Goal: Complete application form

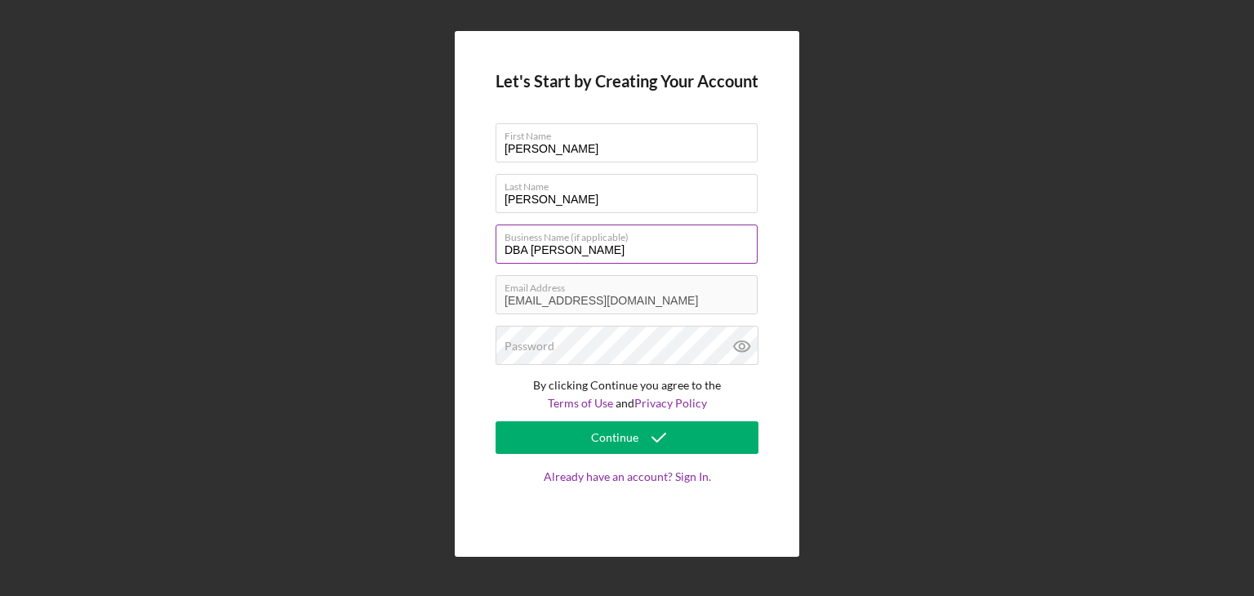
drag, startPoint x: 609, startPoint y: 251, endPoint x: 529, endPoint y: 251, distance: 80.0
click at [529, 251] on input "DBA [PERSON_NAME]" at bounding box center [626, 243] width 262 height 39
type input "DBA Butter & Beyond"
click at [541, 344] on label "Password" at bounding box center [529, 346] width 50 height 13
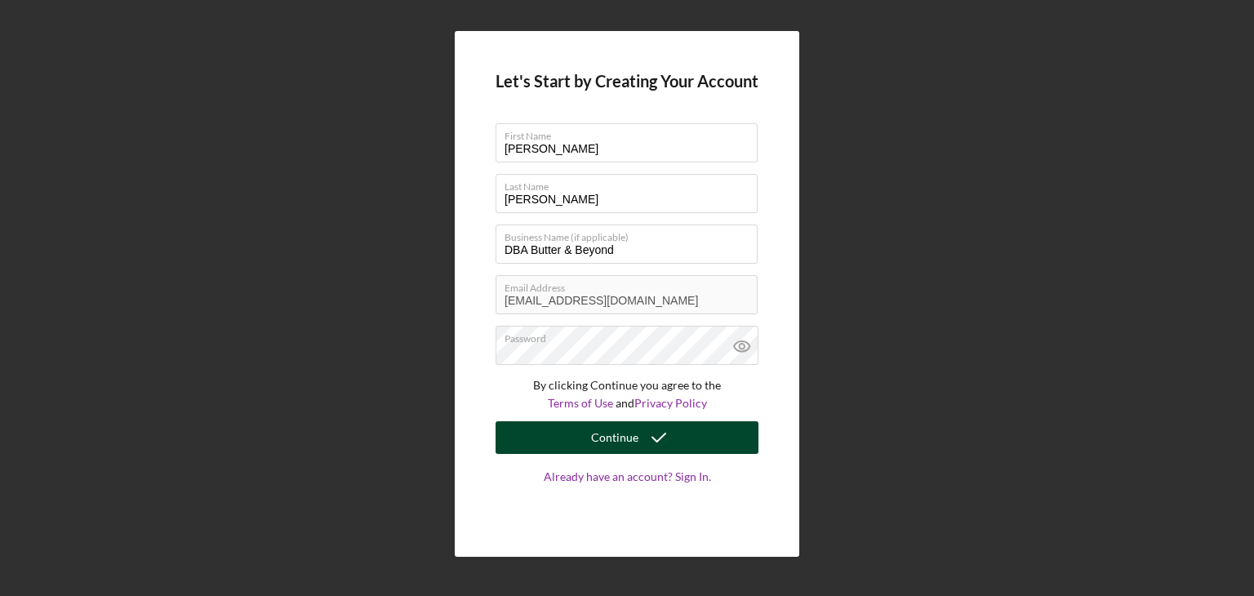
click at [531, 438] on button "Continue" at bounding box center [626, 437] width 263 height 33
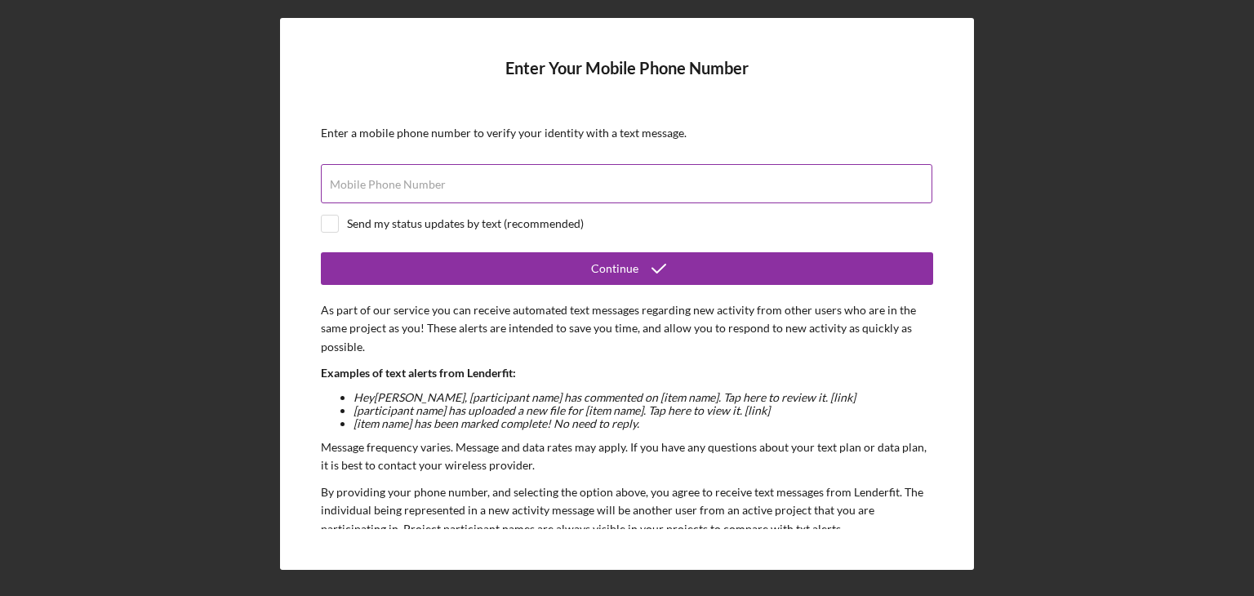
click at [422, 187] on label "Mobile Phone Number" at bounding box center [388, 184] width 116 height 13
click at [422, 187] on input "Mobile Phone Number" at bounding box center [626, 183] width 611 height 39
type input "[PHONE_NUMBER]"
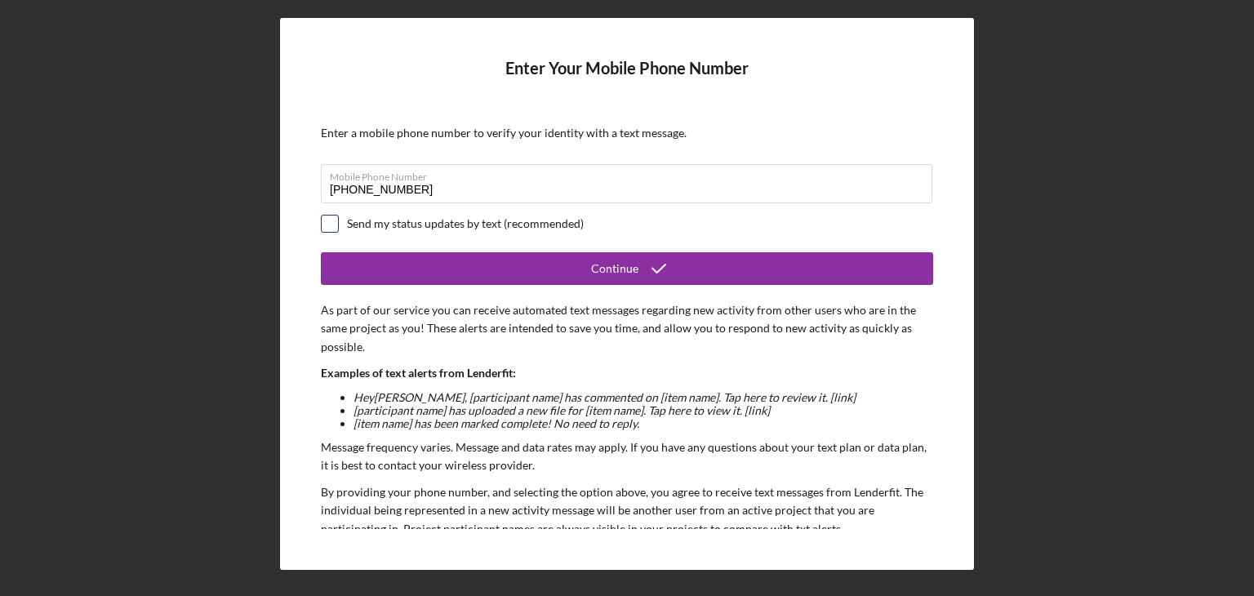
click at [322, 229] on input "checkbox" at bounding box center [330, 224] width 16 height 16
checkbox input "true"
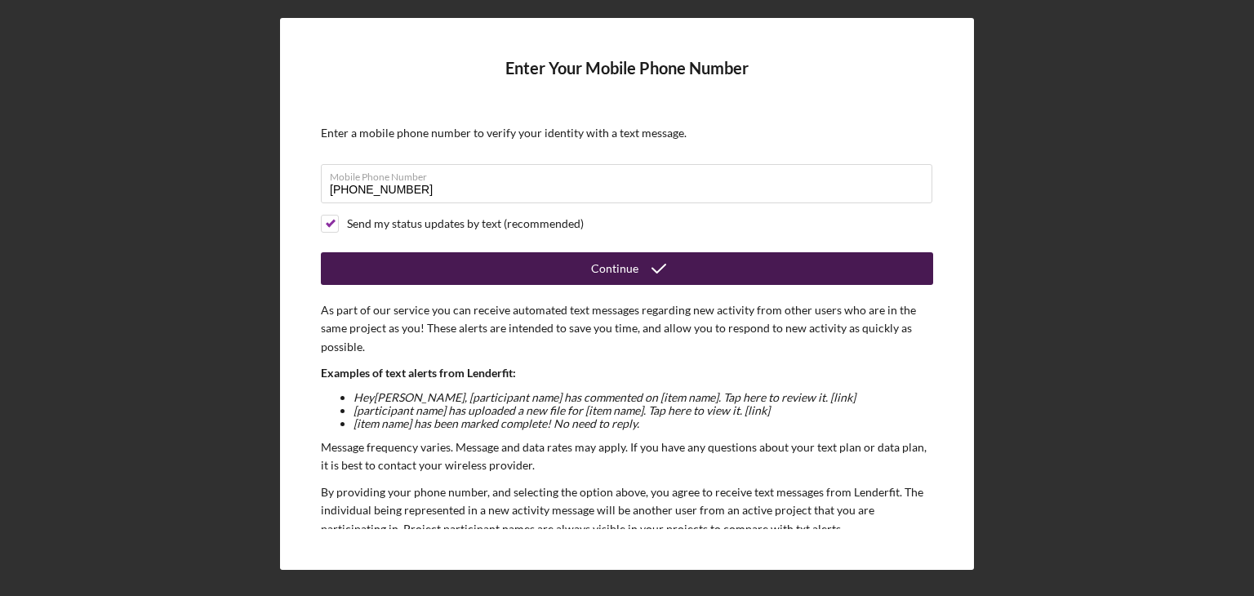
click at [544, 262] on button "Continue" at bounding box center [627, 268] width 612 height 33
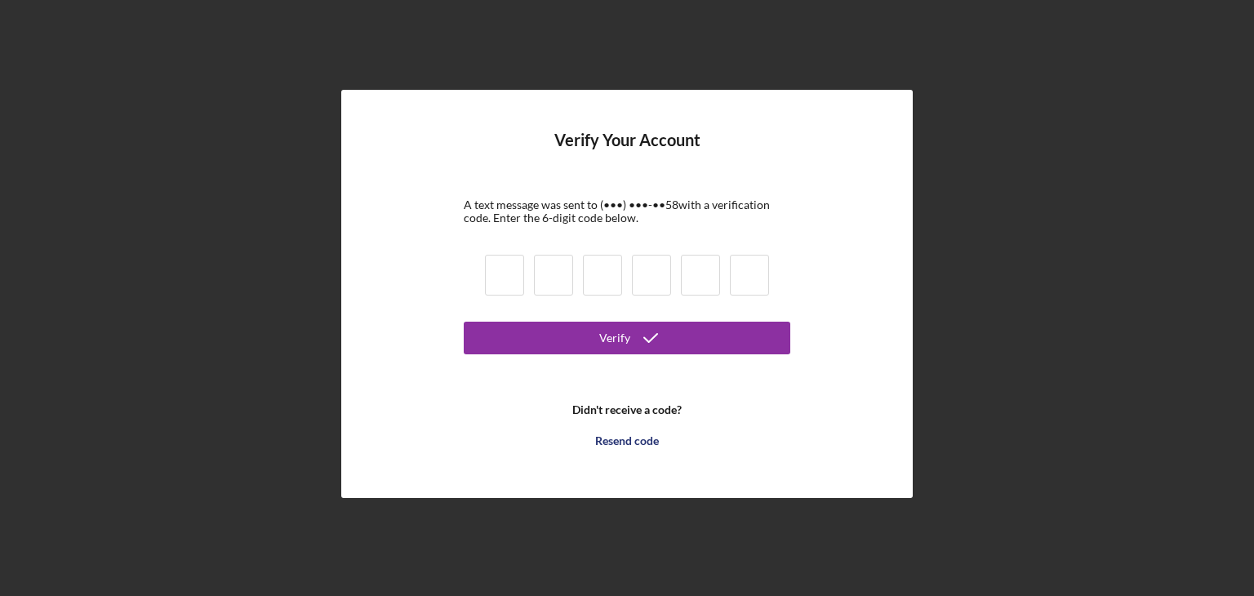
click at [499, 269] on input at bounding box center [504, 275] width 39 height 41
type input "9"
type input "5"
type input "4"
type input "5"
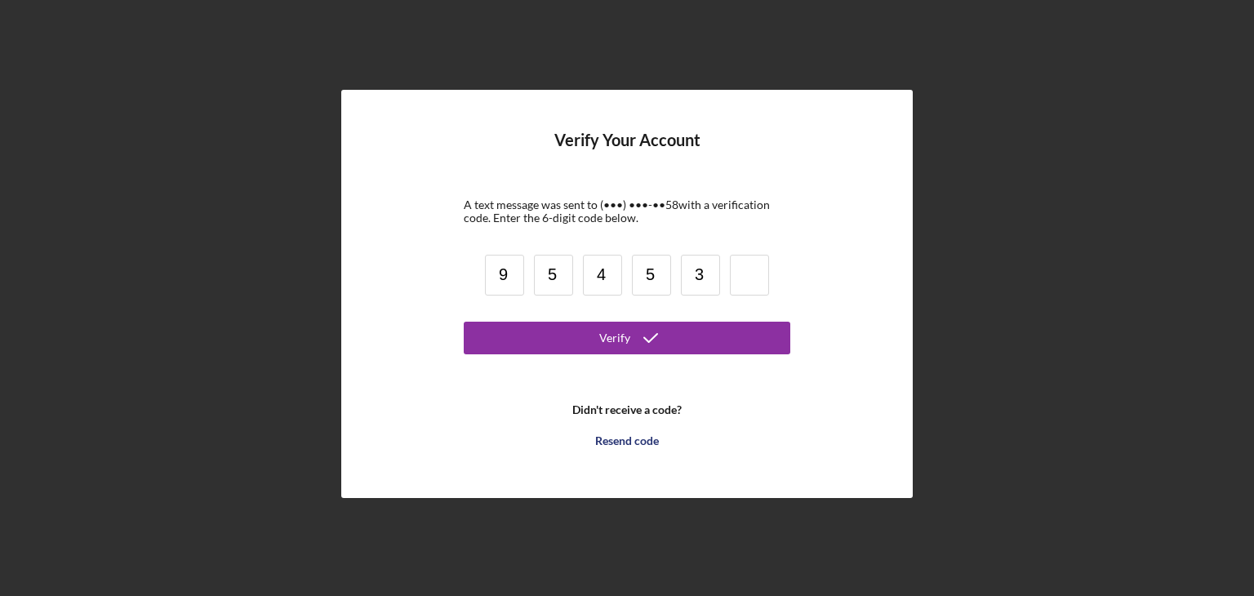
type input "3"
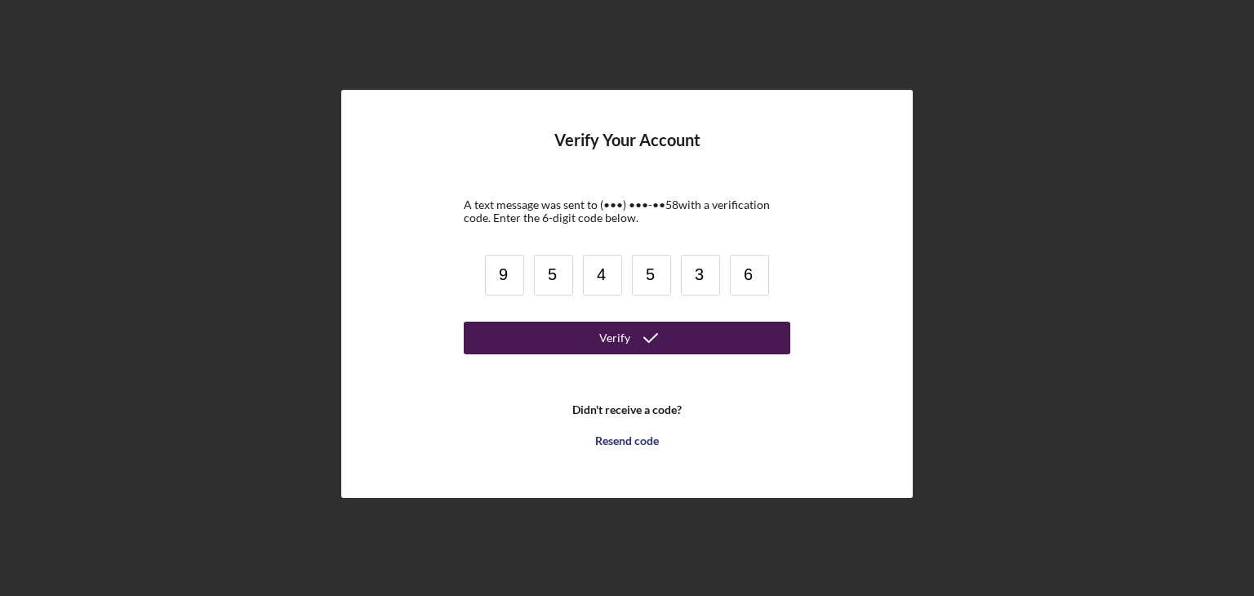
type input "6"
click at [532, 344] on button "Verify" at bounding box center [627, 338] width 327 height 33
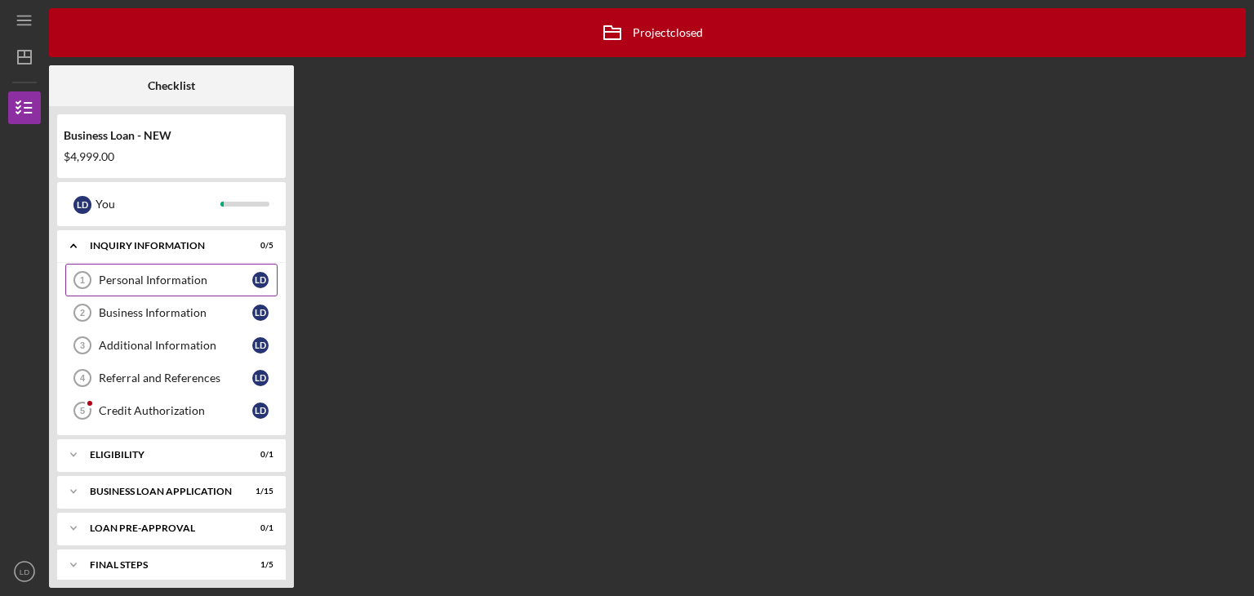
click at [168, 281] on div "Personal Information" at bounding box center [175, 279] width 153 height 13
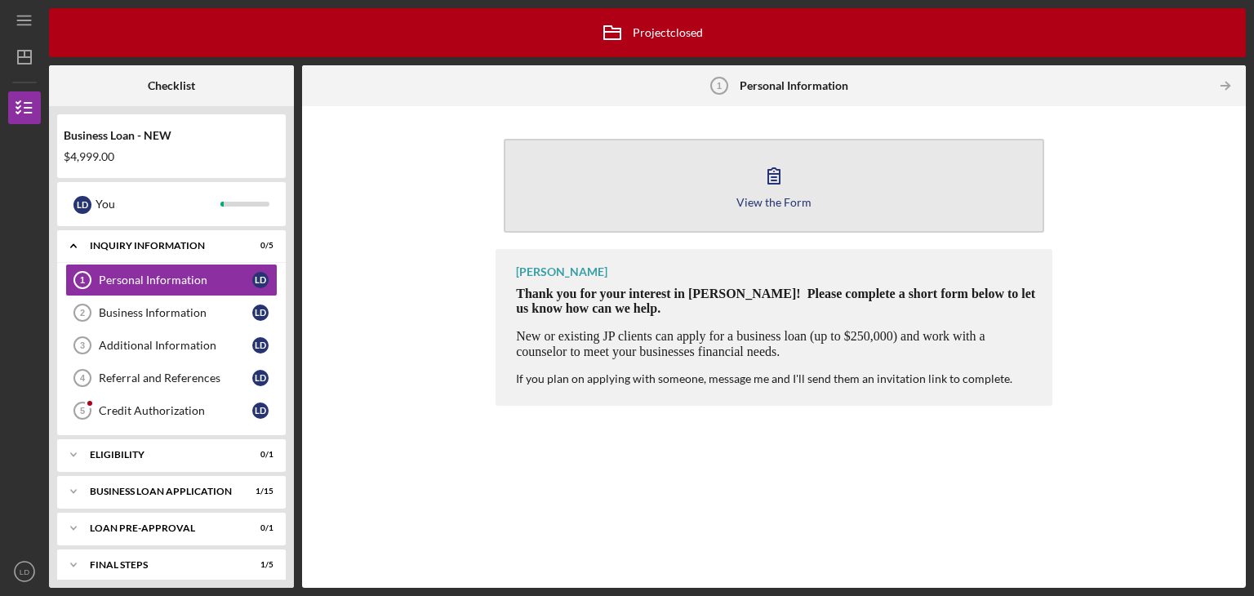
click at [777, 207] on div "View the Form" at bounding box center [773, 202] width 75 height 12
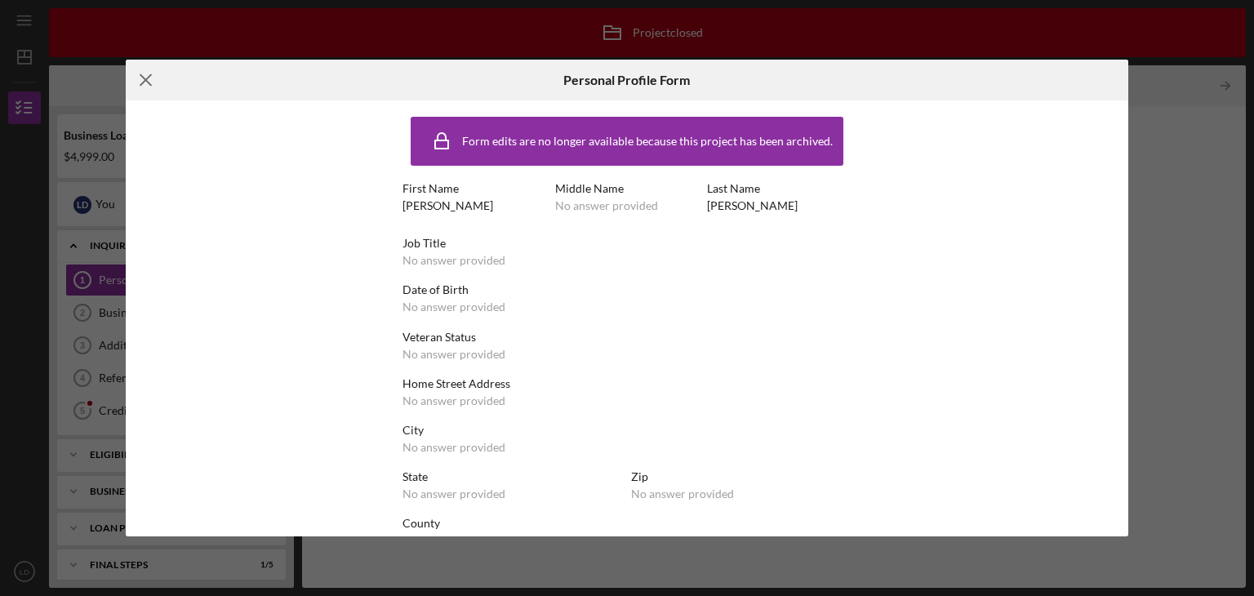
click at [144, 85] on icon "Icon/Menu Close" at bounding box center [146, 80] width 41 height 41
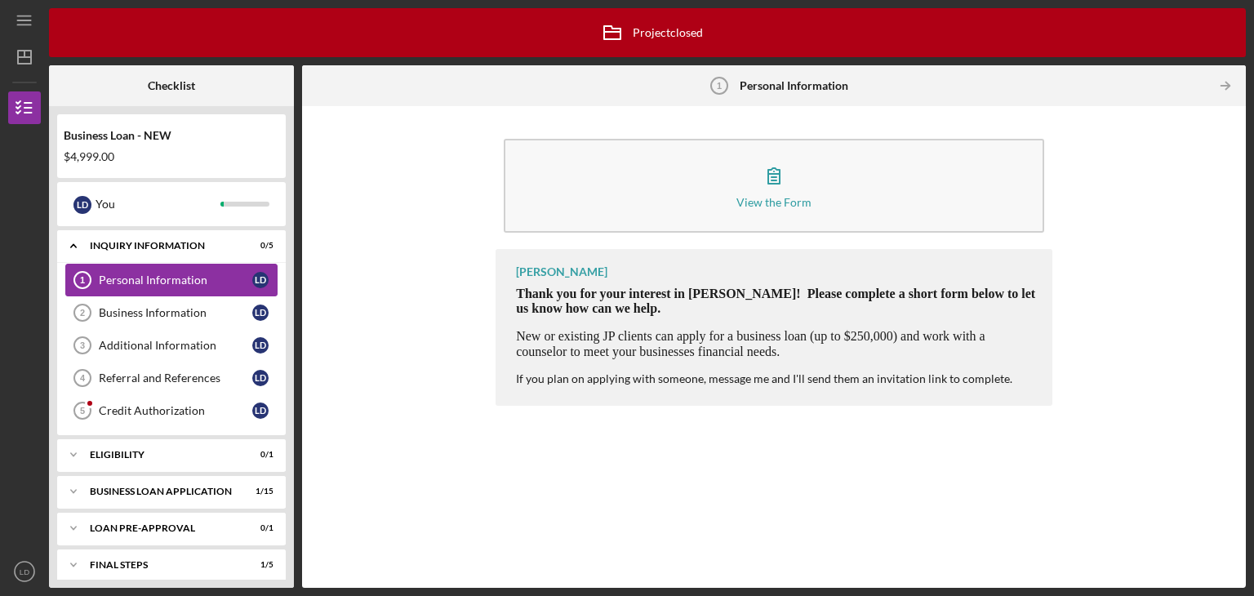
click at [150, 269] on link "Personal Information 1 Personal Information [PERSON_NAME]" at bounding box center [171, 280] width 212 height 33
click at [559, 275] on div "[PERSON_NAME]" at bounding box center [561, 271] width 91 height 13
click at [120, 407] on div "Credit Authorization" at bounding box center [175, 410] width 153 height 13
